Goal: Transaction & Acquisition: Purchase product/service

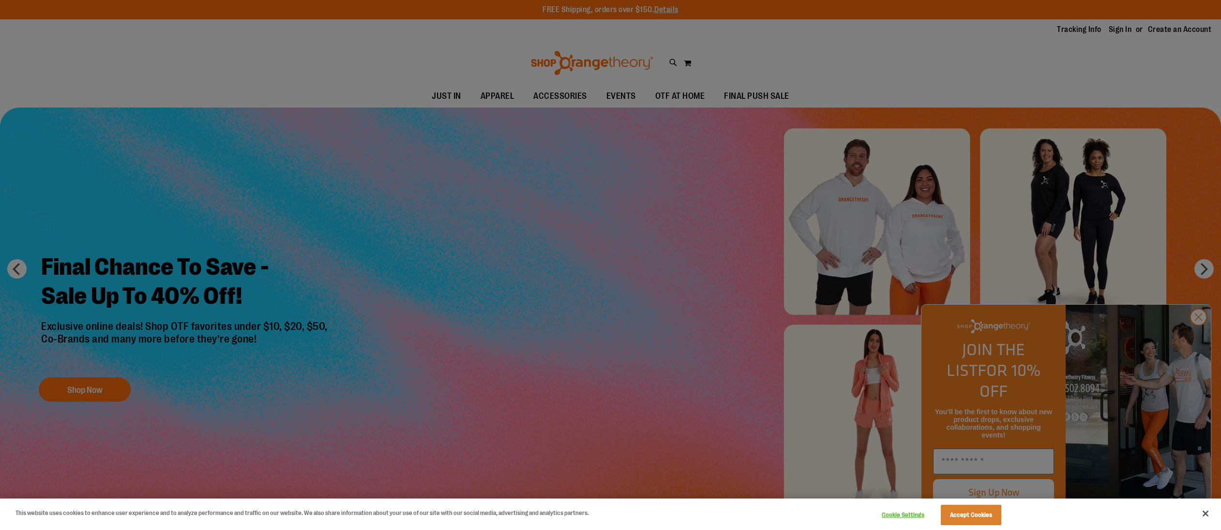
click at [797, 95] on div at bounding box center [610, 265] width 1221 height 530
click at [1201, 339] on div at bounding box center [610, 265] width 1221 height 530
click at [978, 514] on button "Accept Cookies" at bounding box center [971, 514] width 61 height 20
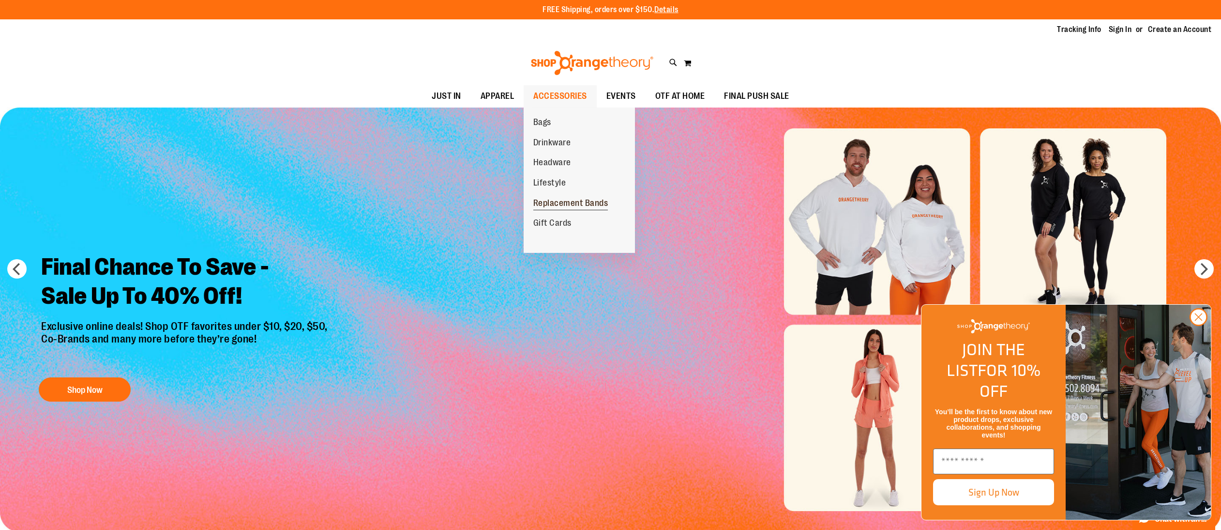
click at [566, 200] on span "Replacement Bands" at bounding box center [570, 204] width 75 height 12
